Goal: Check status

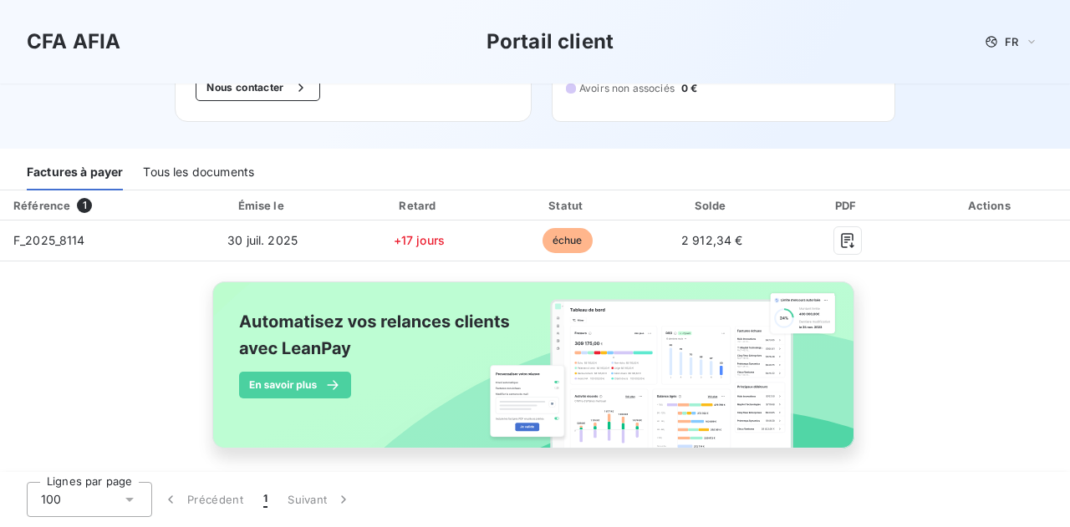
scroll to position [166, 0]
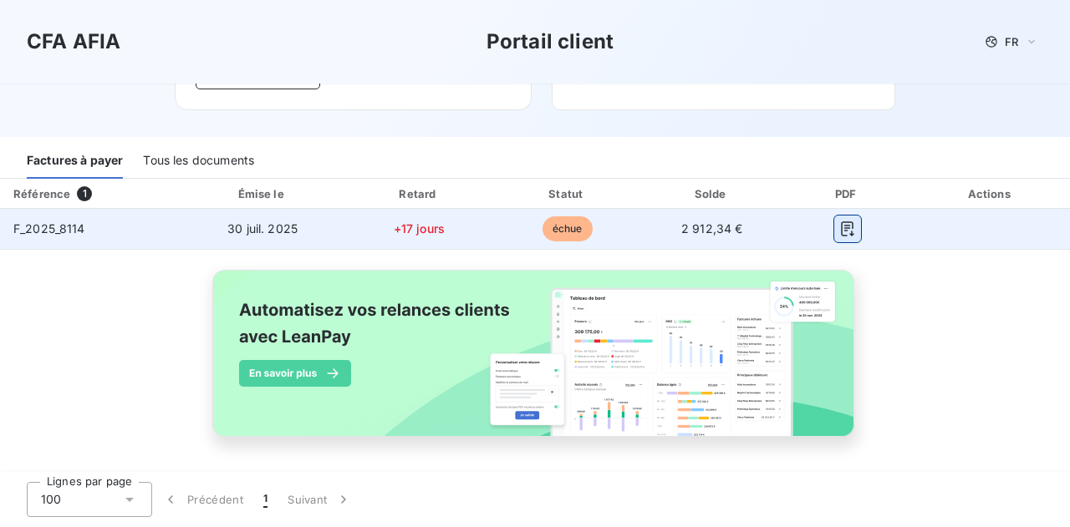
click at [846, 223] on button "button" at bounding box center [847, 229] width 27 height 27
